Goal: Navigation & Orientation: Find specific page/section

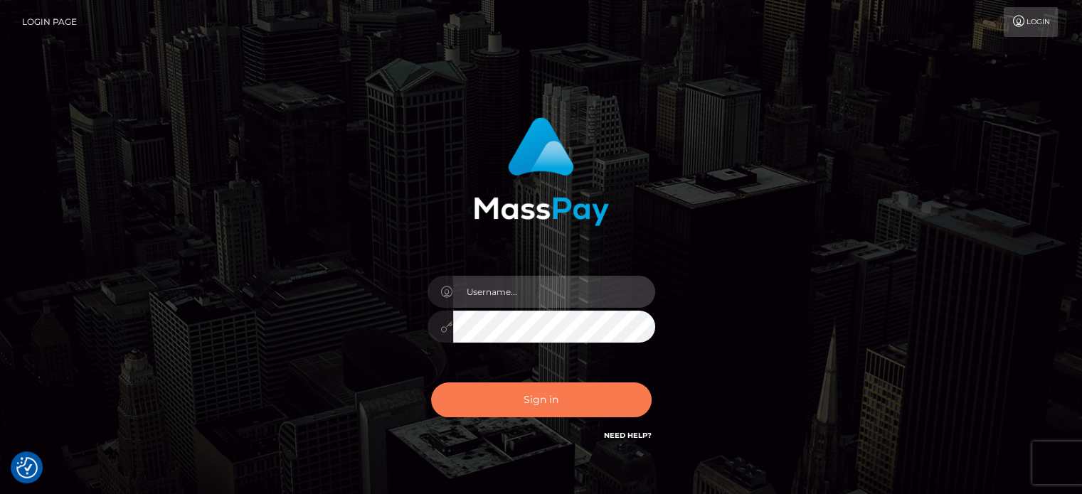
type input "kristy.ai"
click at [608, 395] on button "Sign in" at bounding box center [541, 400] width 220 height 35
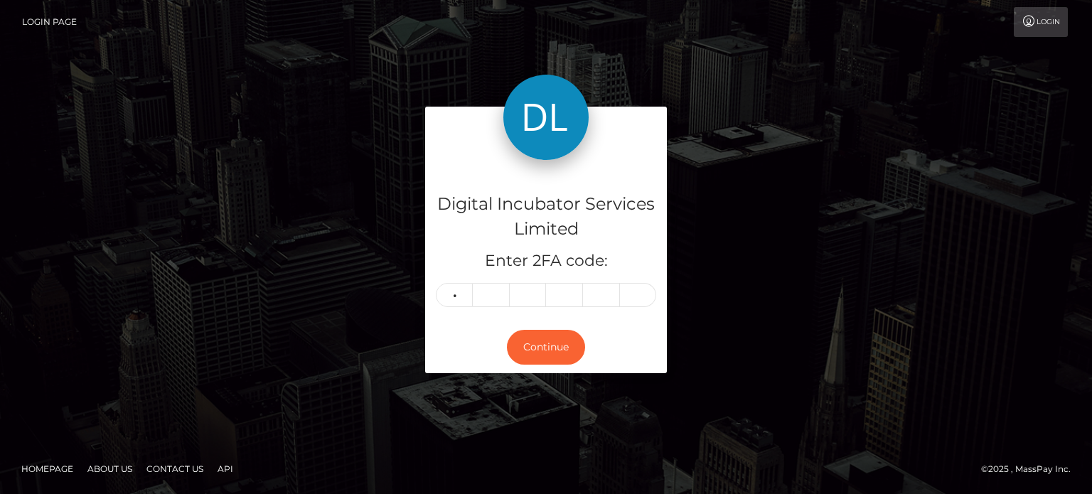
type input "3"
type input "0"
type input "8"
type input "0"
type input "3"
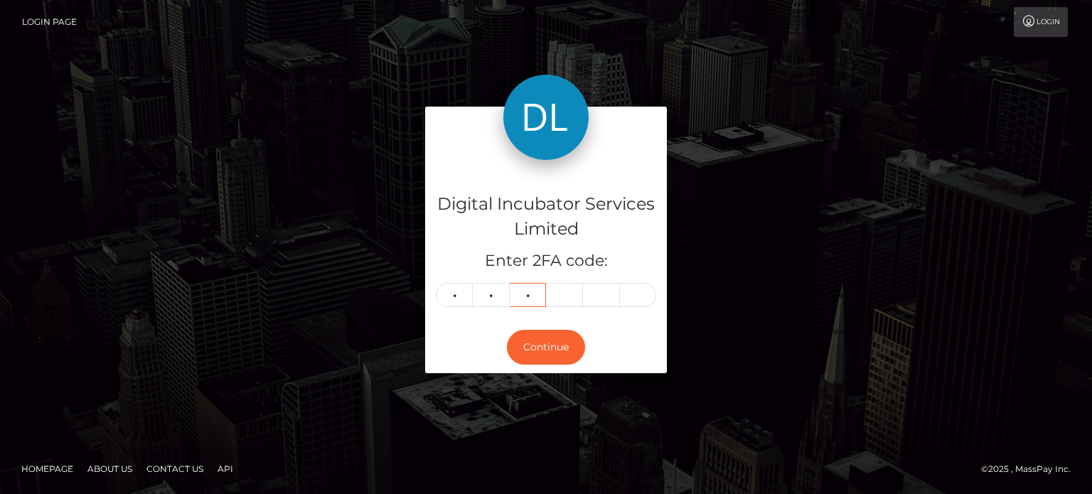
type input "5"
type input "3"
type input "0"
type input "9"
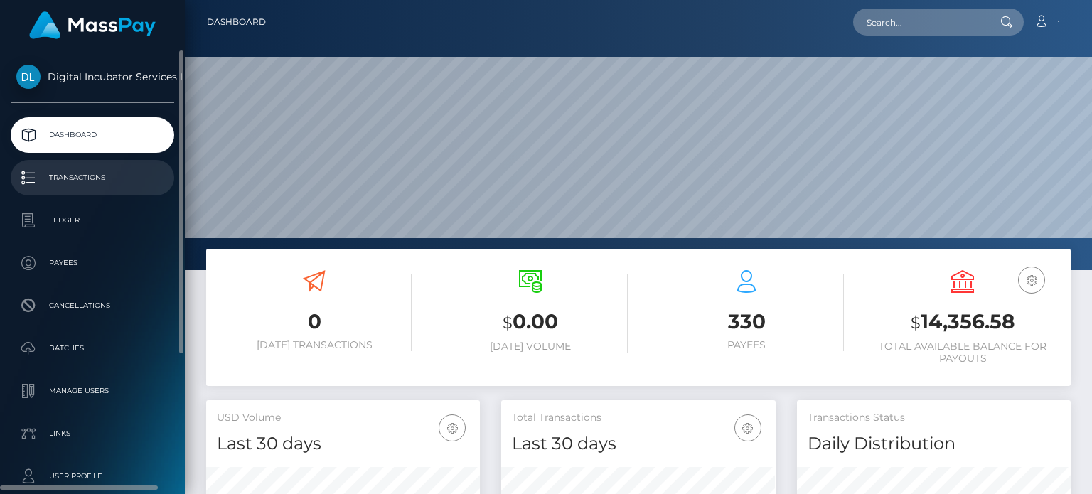
click at [81, 184] on p "Transactions" at bounding box center [92, 177] width 152 height 21
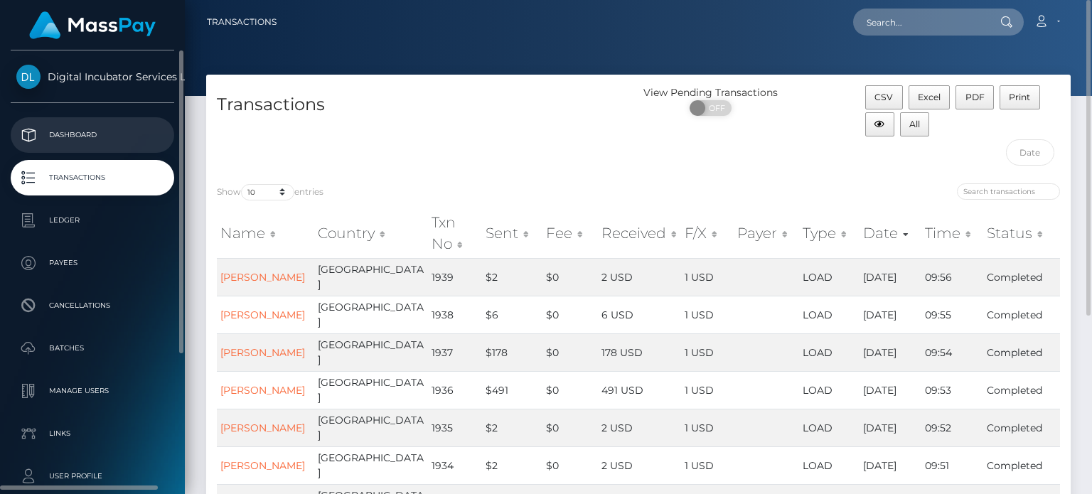
click at [89, 133] on p "Dashboard" at bounding box center [92, 134] width 152 height 21
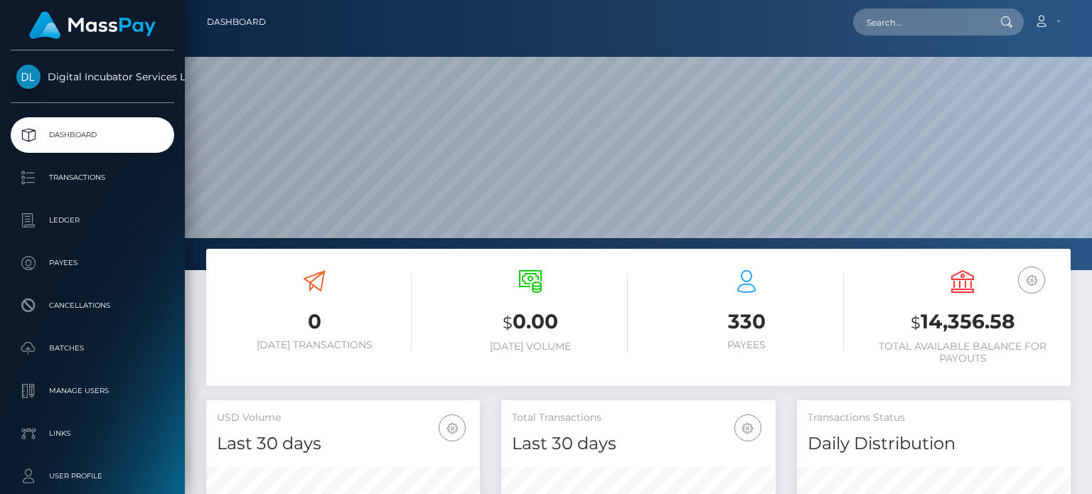
scroll to position [252, 273]
